Goal: Transaction & Acquisition: Obtain resource

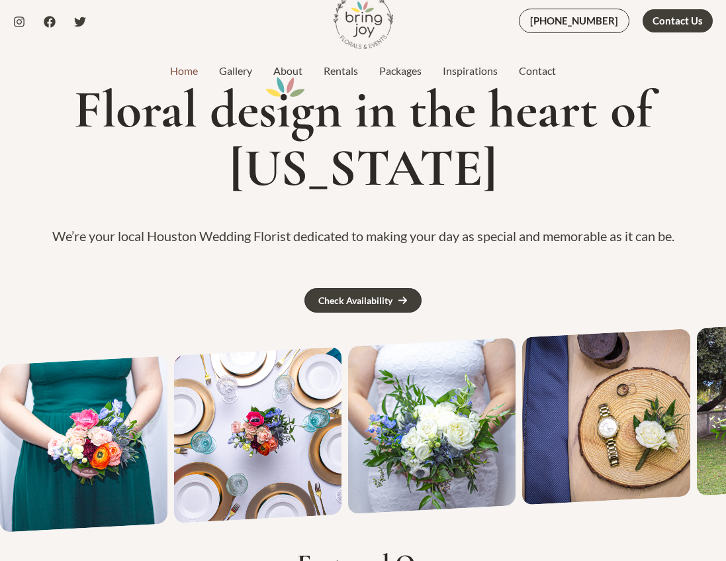
scroll to position [39, 0]
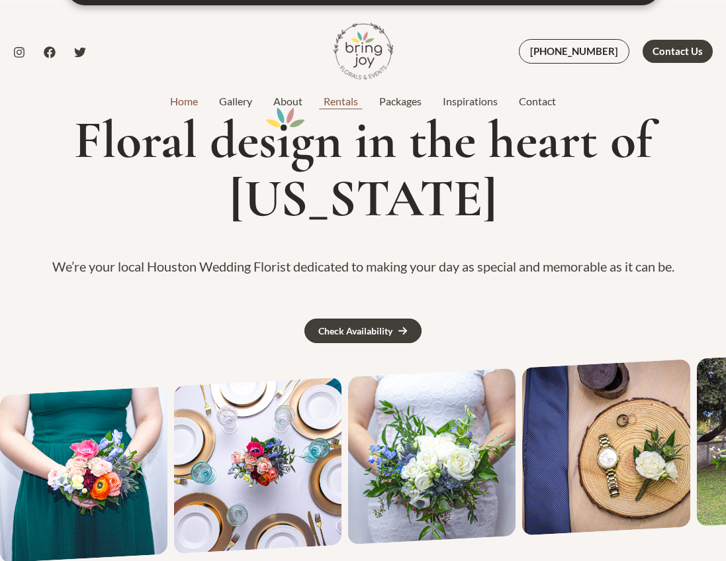
click at [334, 99] on link "Rentals" at bounding box center [341, 101] width 56 height 16
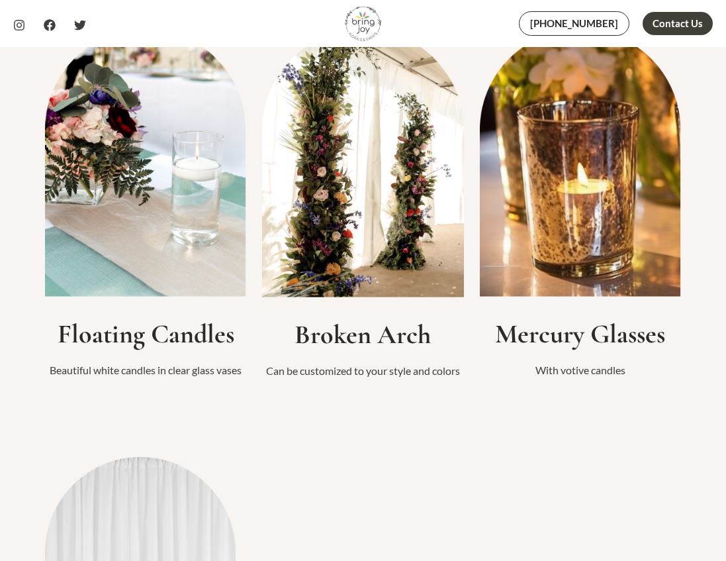
scroll to position [1133, 0]
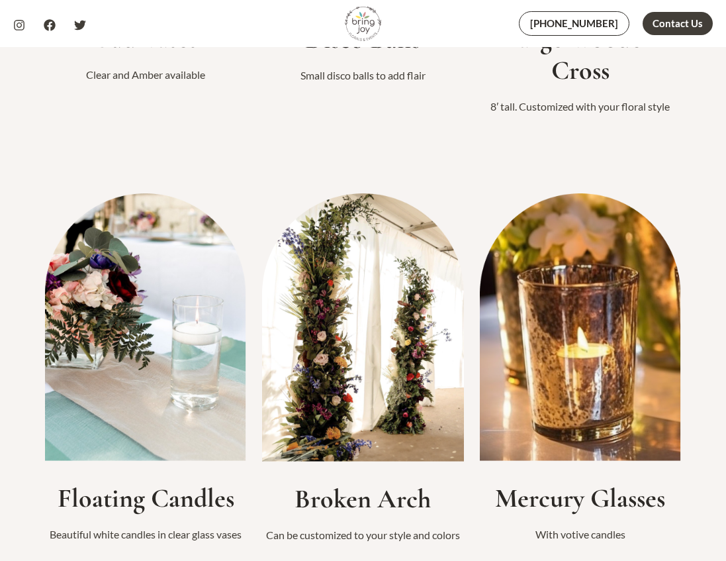
click at [342, 363] on img at bounding box center [362, 327] width 201 height 268
click at [338, 508] on h2 "Broken Arch" at bounding box center [362, 499] width 201 height 32
click at [325, 387] on img at bounding box center [362, 327] width 201 height 268
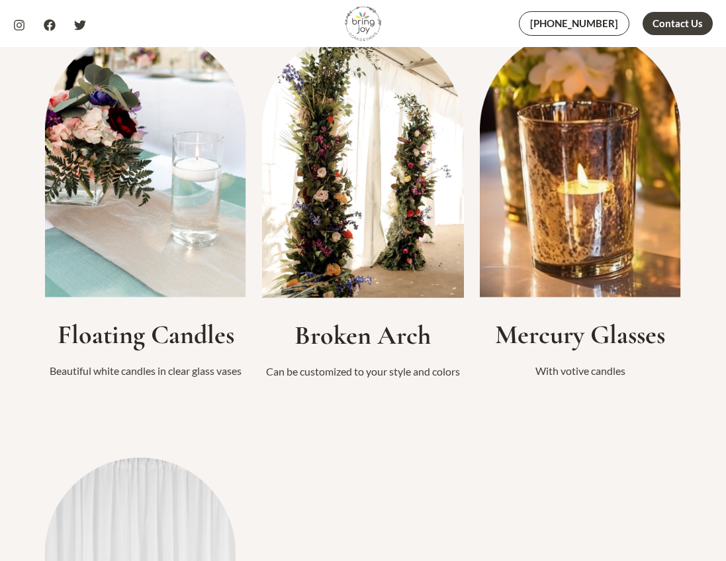
scroll to position [1129, 0]
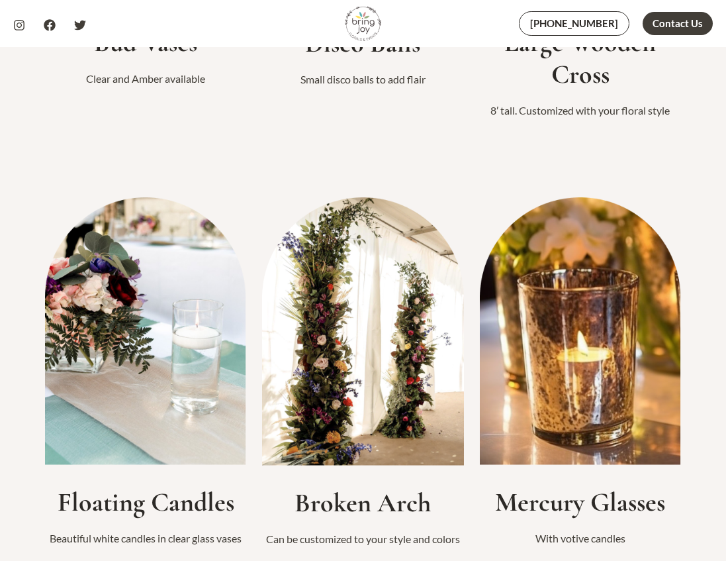
click at [334, 355] on img at bounding box center [362, 331] width 201 height 268
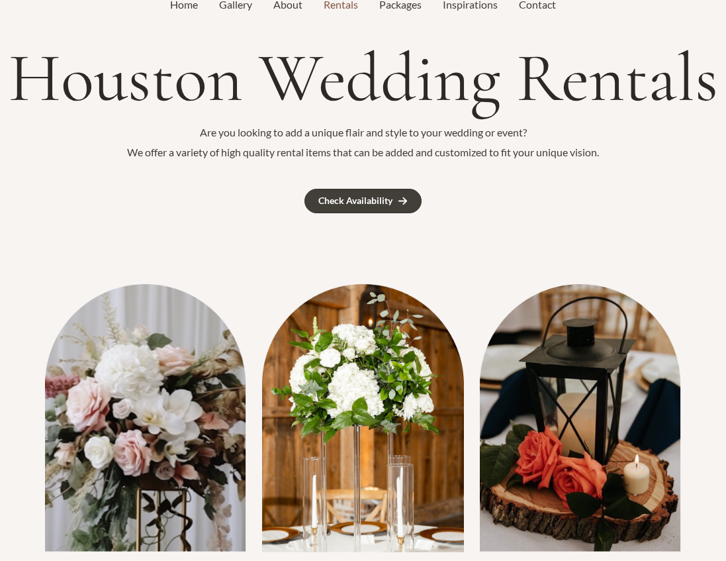
scroll to position [0, 0]
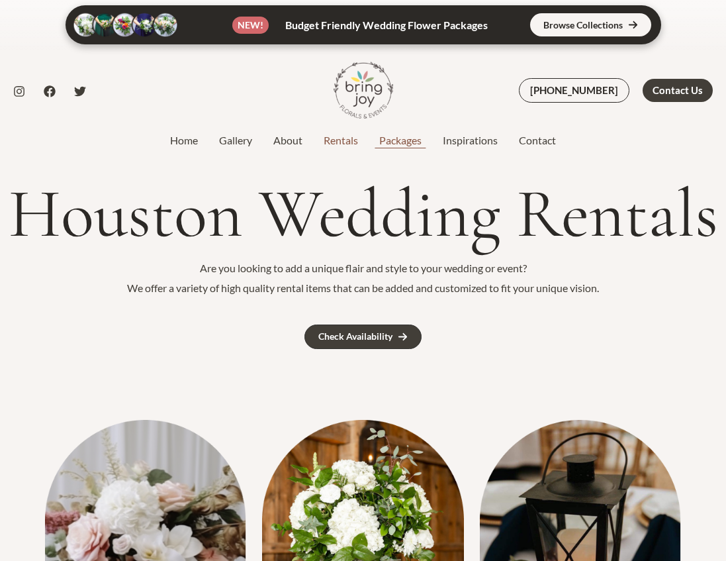
click at [394, 142] on link "Packages" at bounding box center [401, 140] width 64 height 16
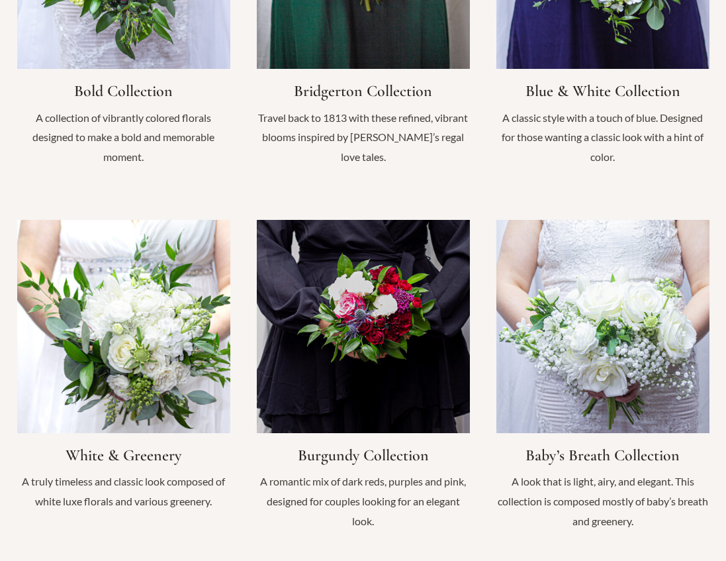
scroll to position [965, 0]
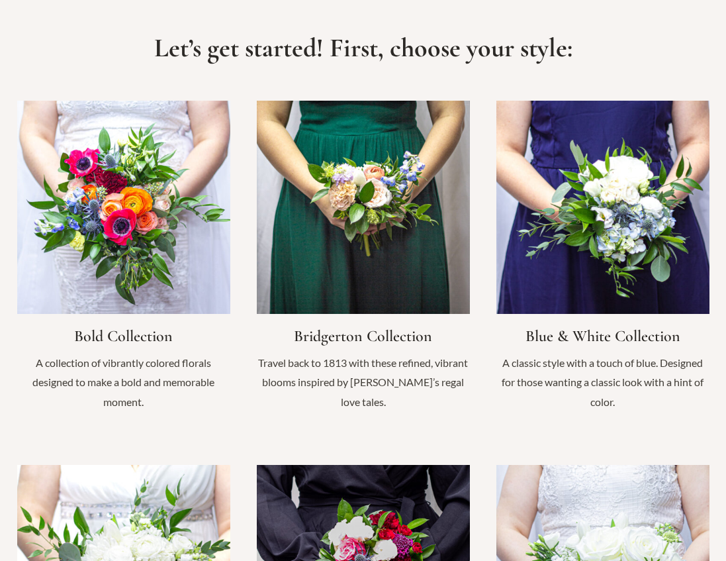
click at [569, 234] on link "Infobox Link" at bounding box center [603, 263] width 213 height 324
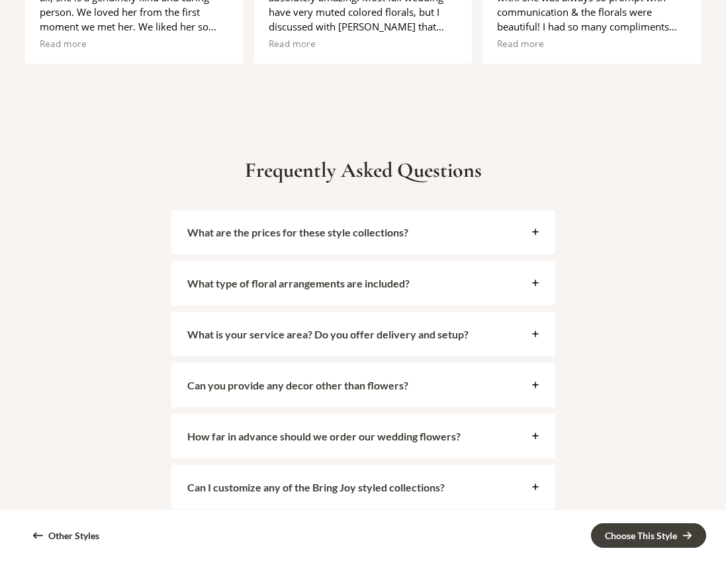
scroll to position [2900, 0]
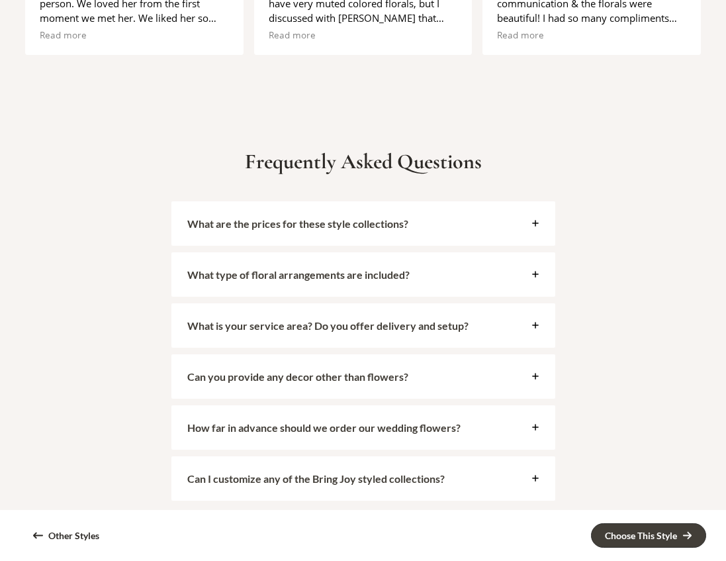
click at [532, 219] on icon at bounding box center [536, 223] width 8 height 8
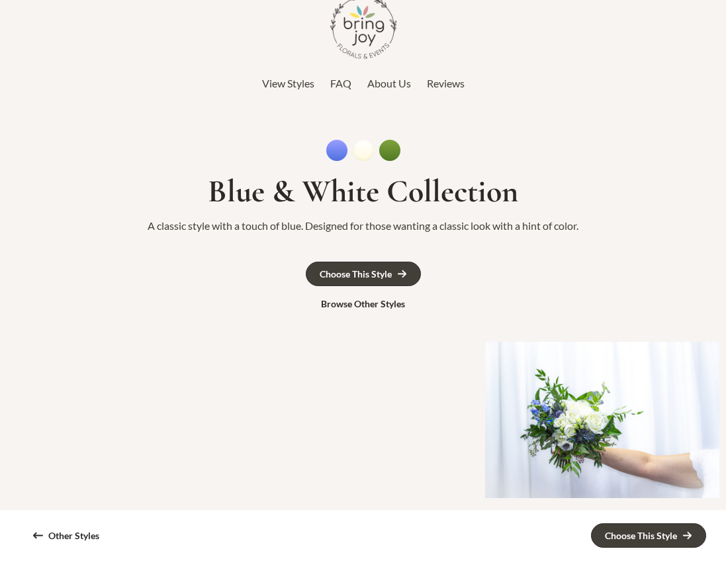
scroll to position [0, 0]
